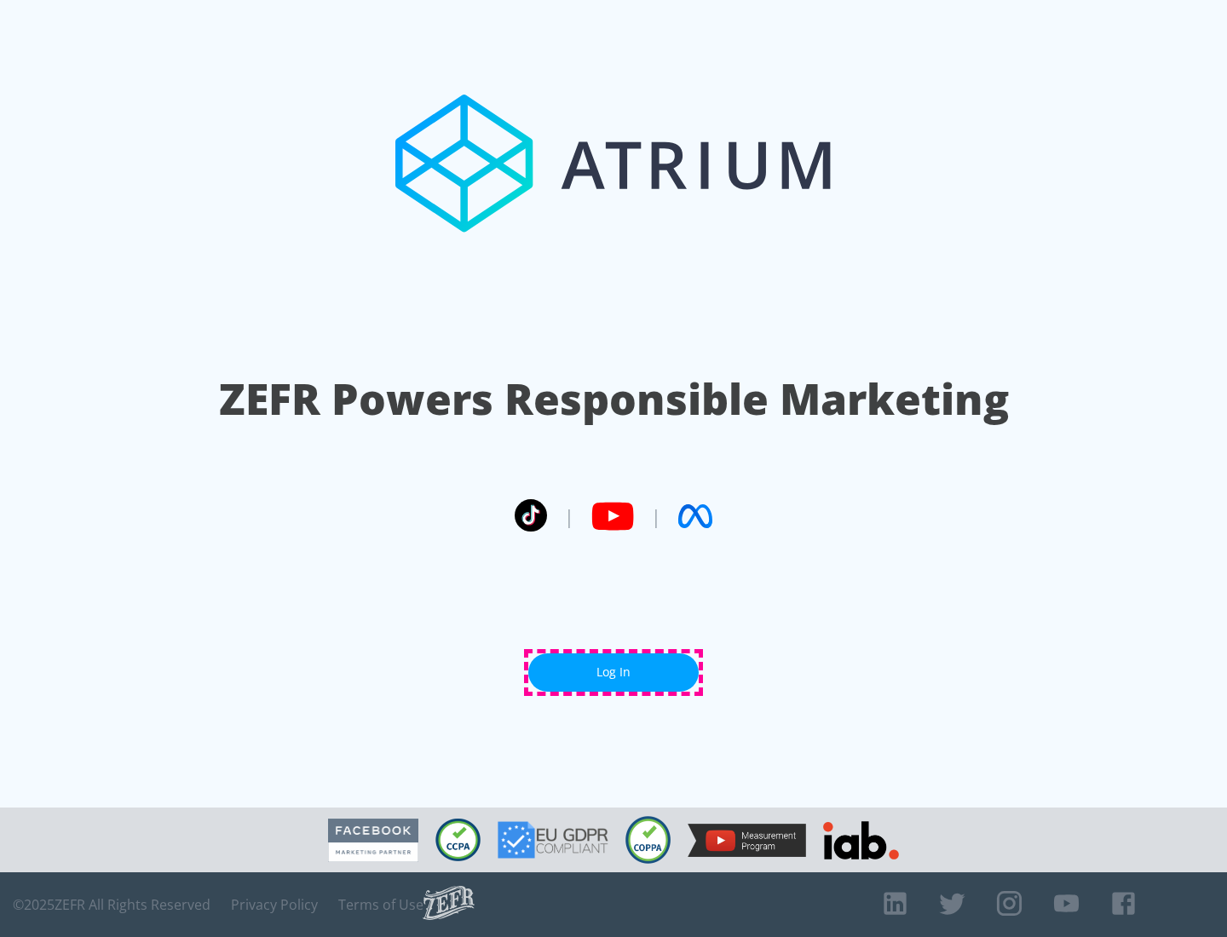
click at [613, 672] on link "Log In" at bounding box center [613, 673] width 170 height 38
